Goal: Information Seeking & Learning: Learn about a topic

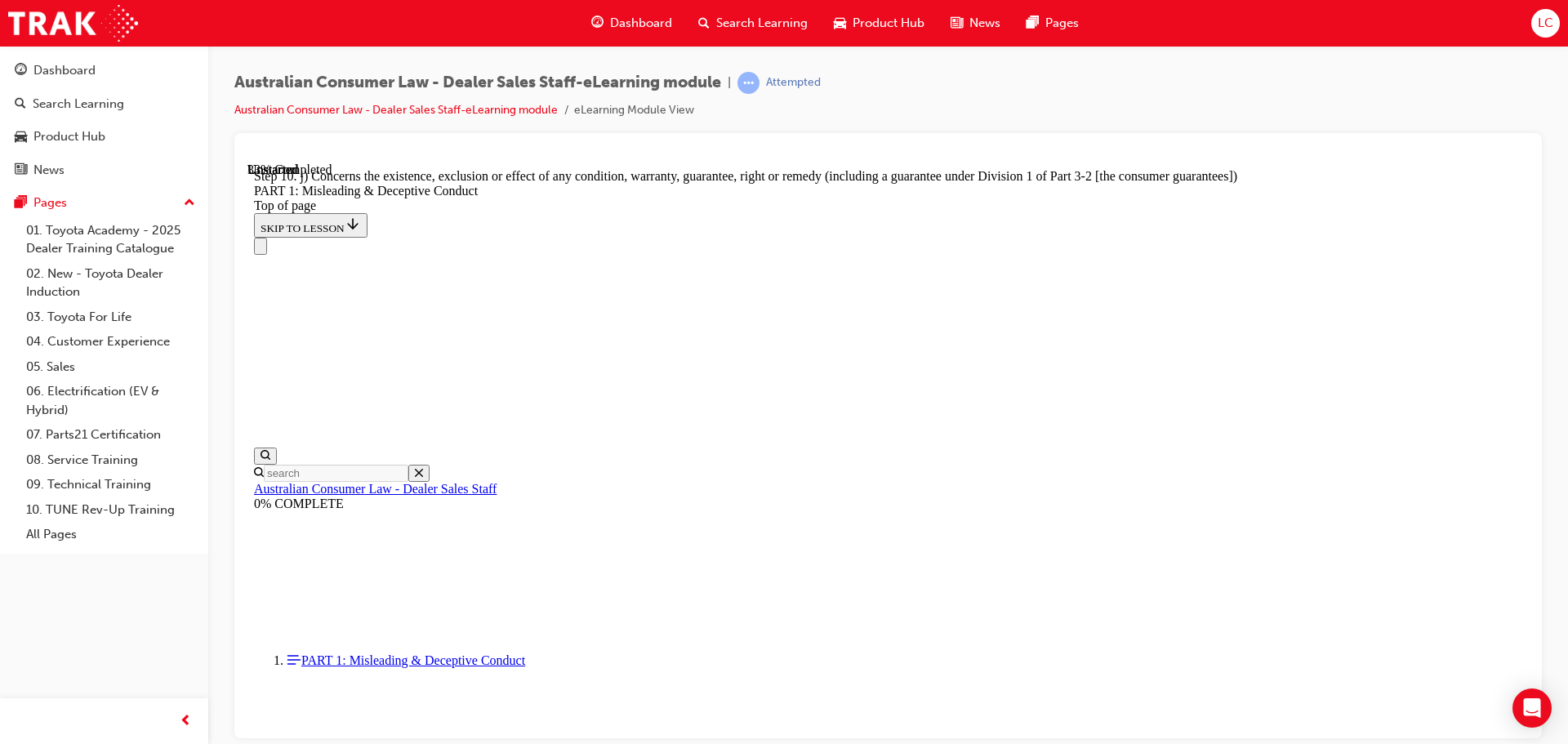
scroll to position [1948, 0]
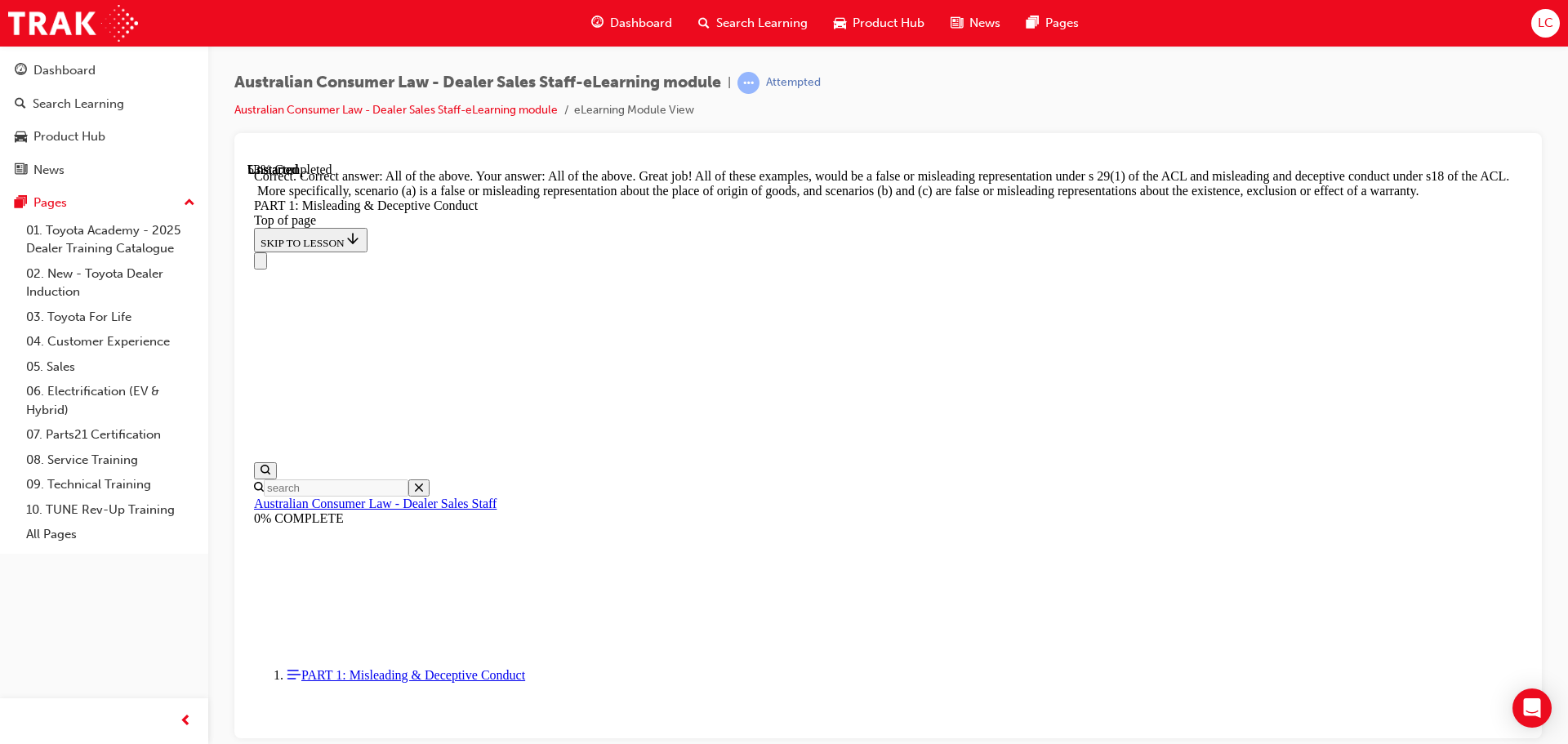
scroll to position [2731, 0]
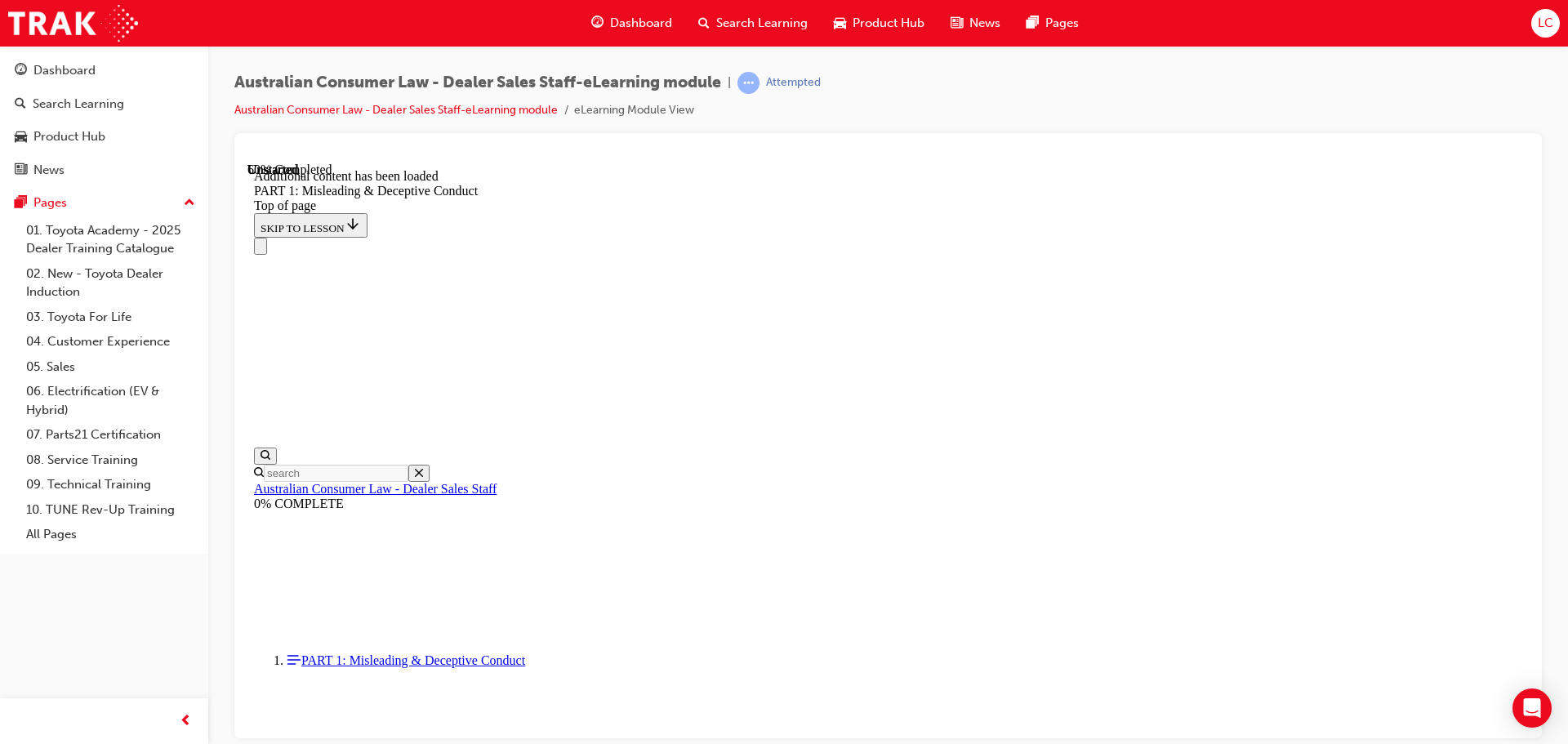
scroll to position [3223, 0]
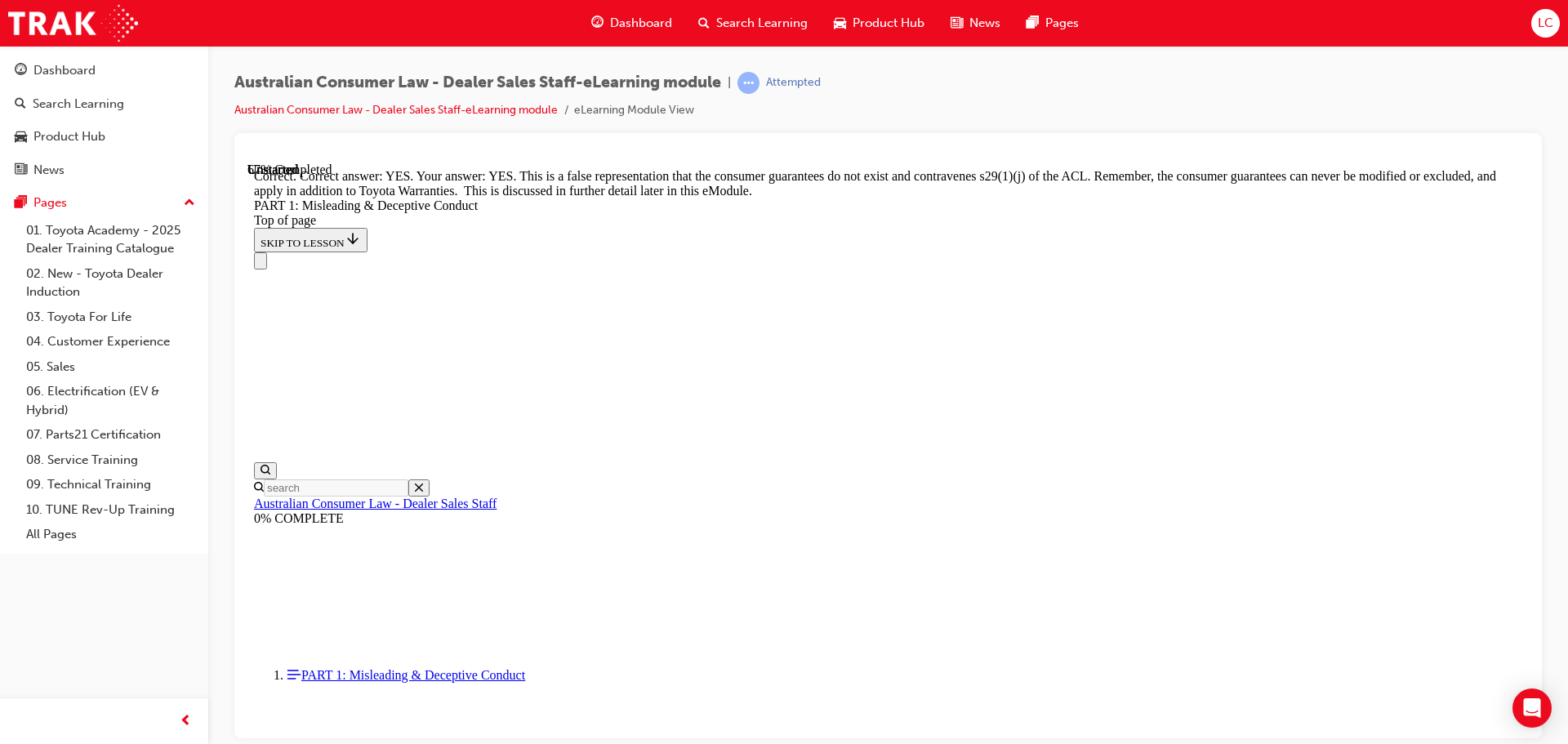
scroll to position [3550, 0]
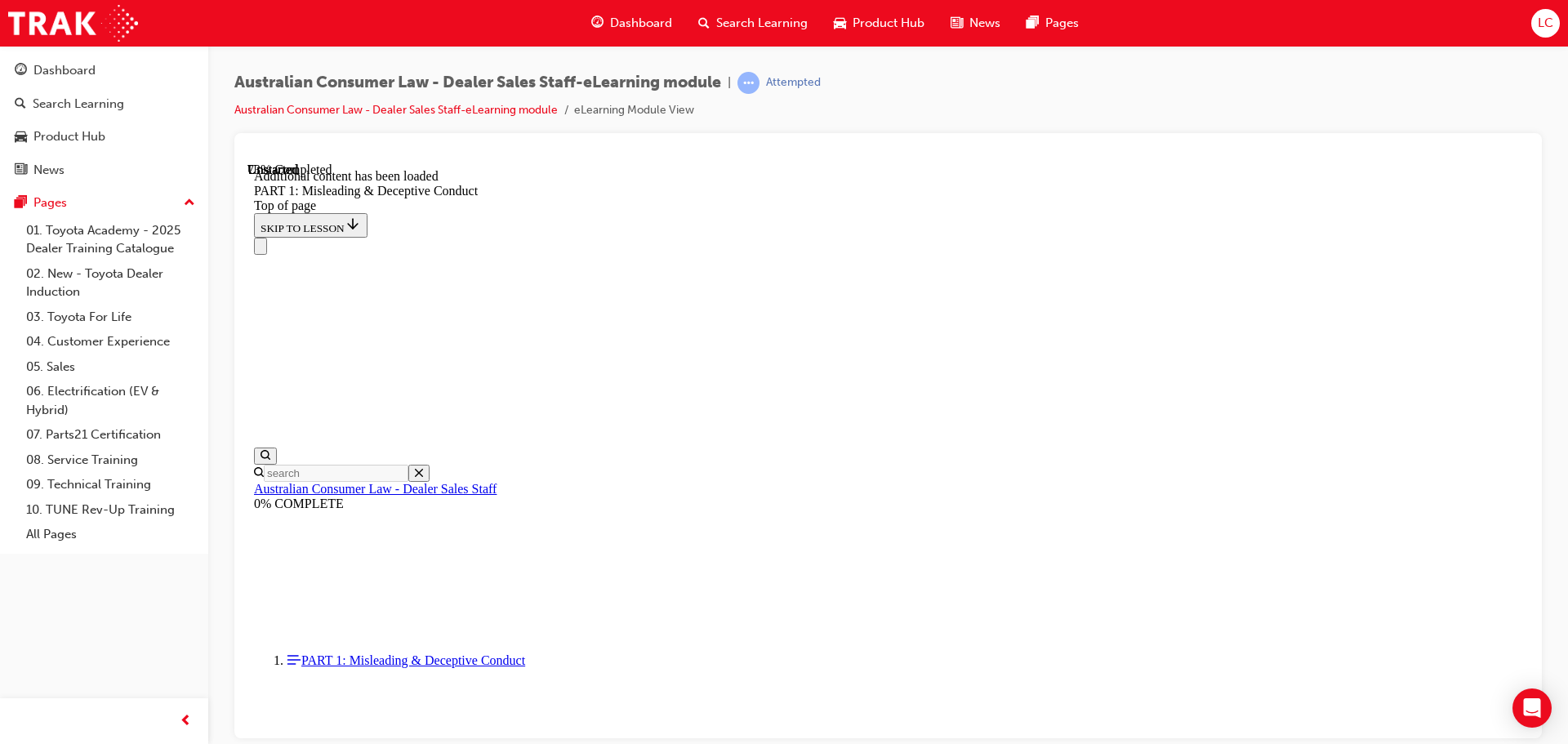
scroll to position [3991, 0]
click button "START"
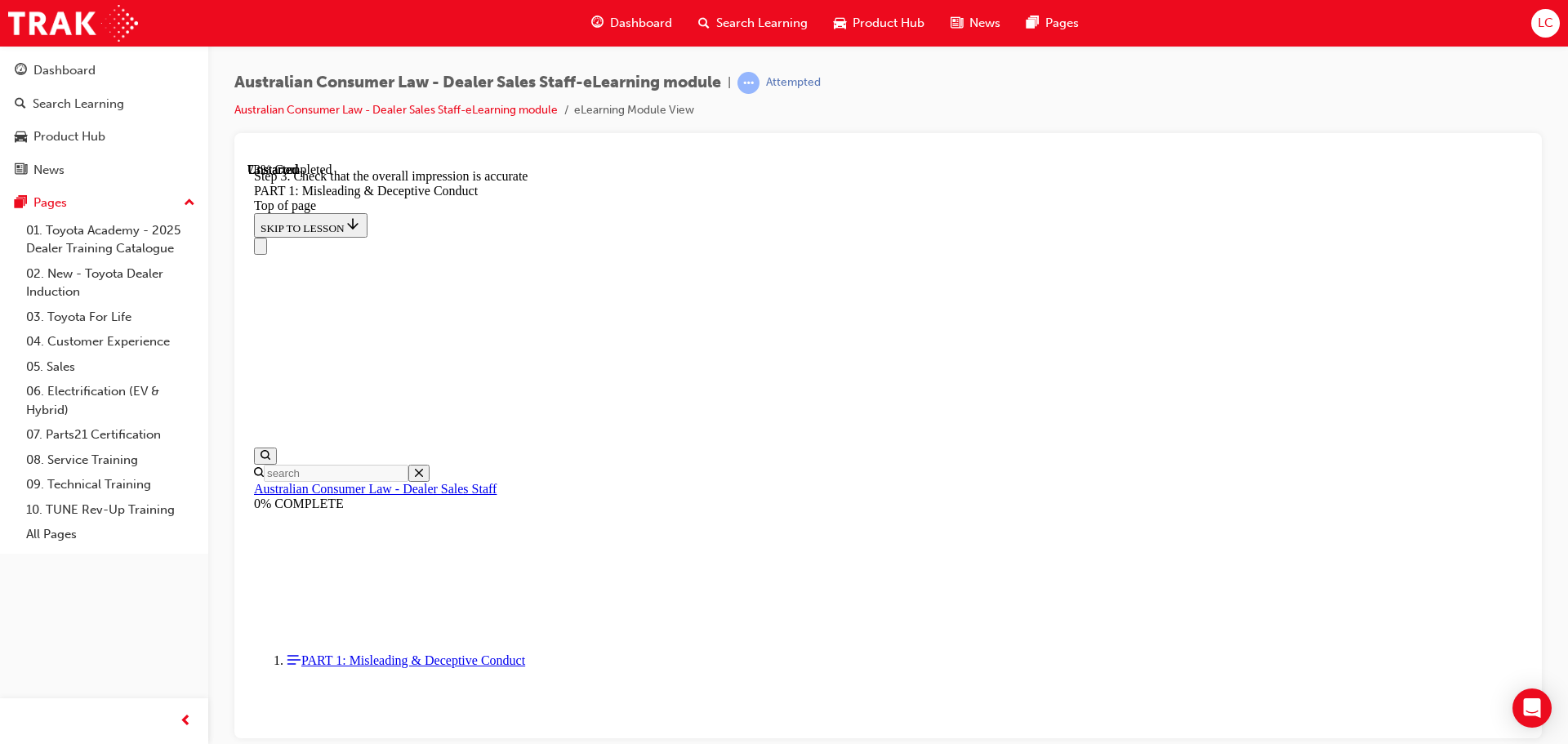
drag, startPoint x: 999, startPoint y: 225, endPoint x: 990, endPoint y: 232, distance: 11.4
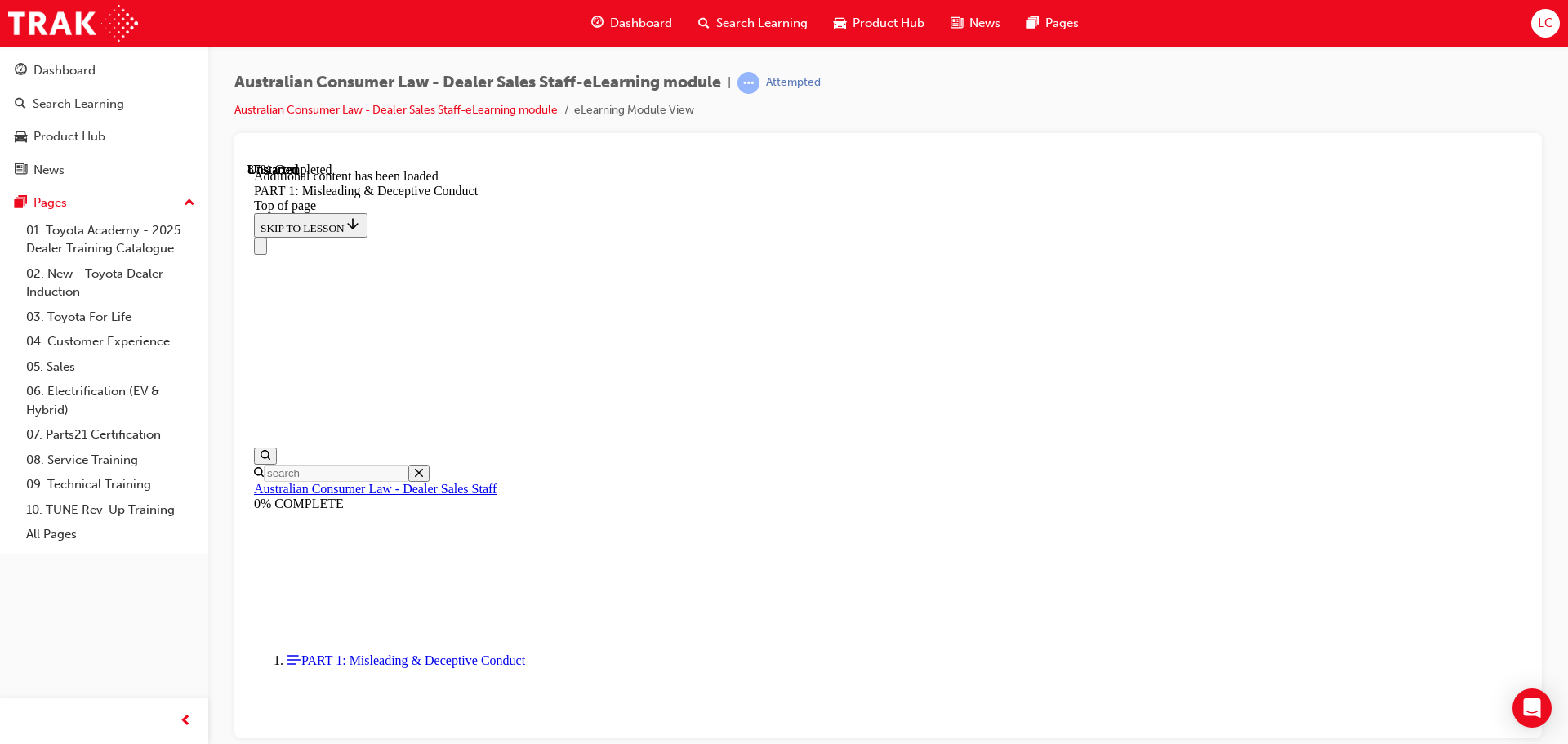
scroll to position [4432, 0]
click button "START"
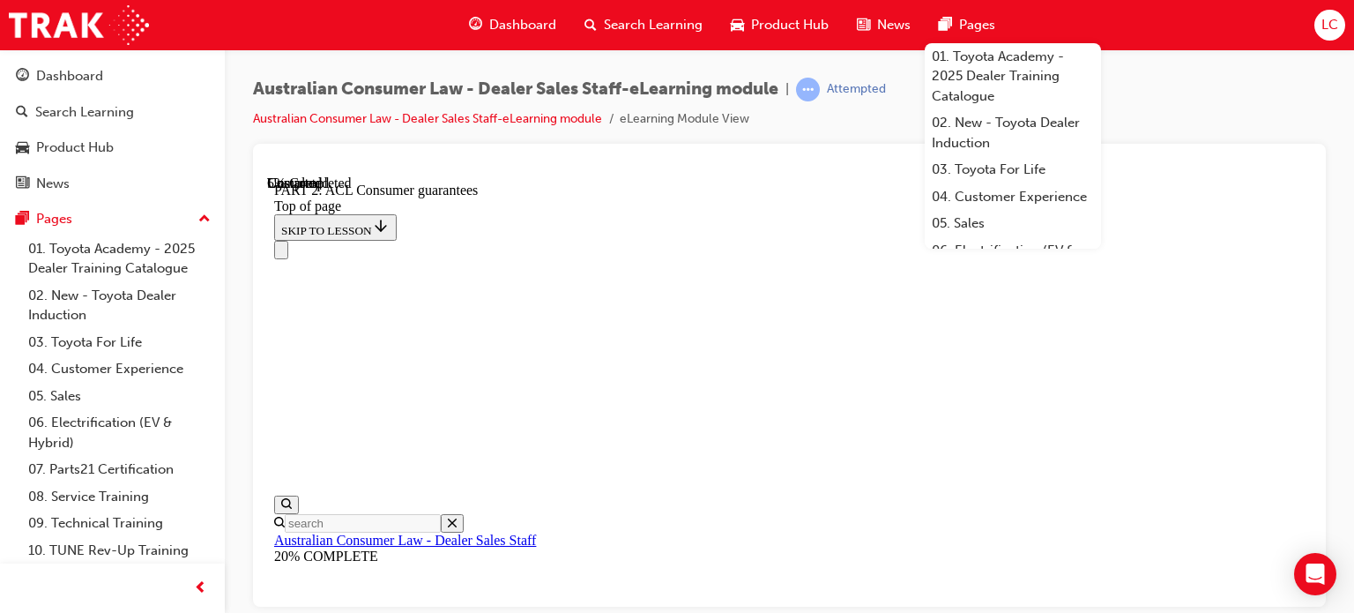
scroll to position [358, 0]
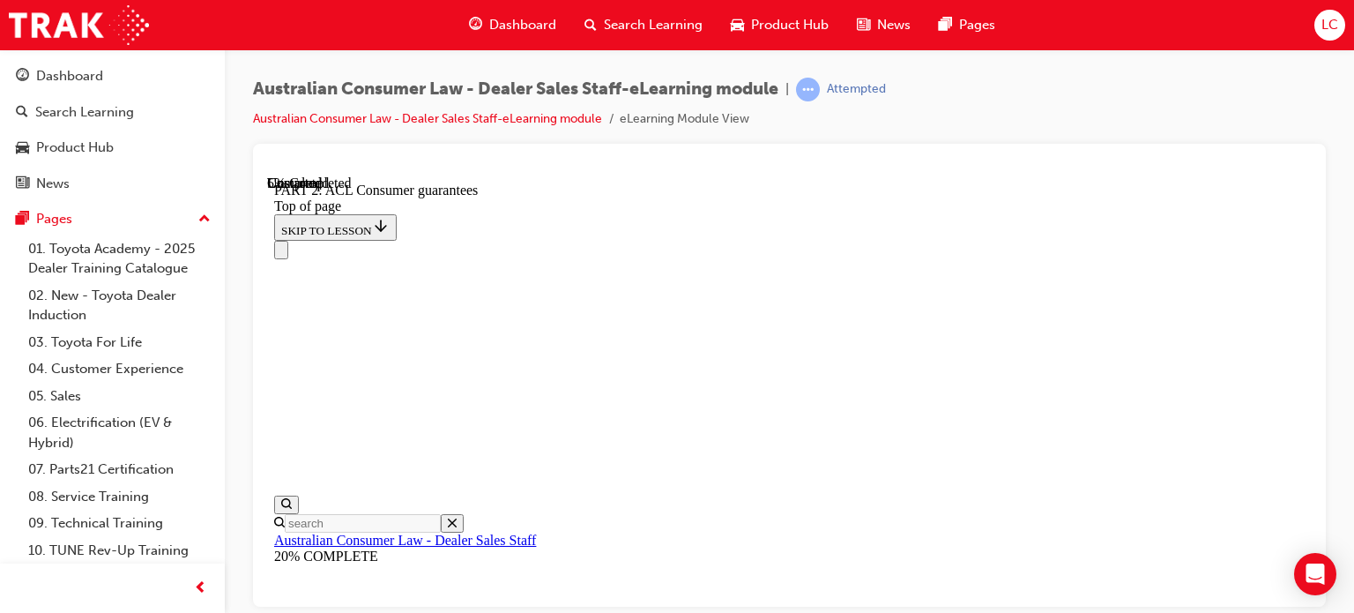
scroll to position [1181, 0]
